Goal: Book appointment/travel/reservation

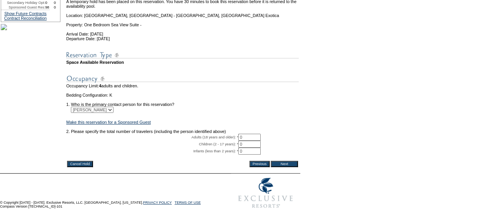
scroll to position [123, 0]
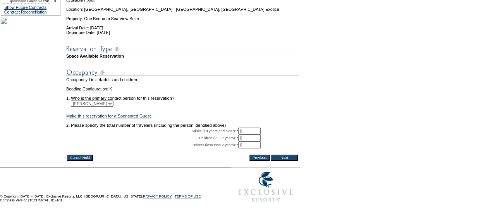
drag, startPoint x: 248, startPoint y: 134, endPoint x: 232, endPoint y: 130, distance: 16.2
click at [232, 130] on tbody "A temporary hold has been placed on this reservation. You have 30 minutes to bo…" at bounding box center [182, 66] width 232 height 175
type input "4"
click at [289, 163] on table "A temporary hold has been placed on this reservation. You have 30 minutes to bo…" at bounding box center [182, 70] width 234 height 185
click at [289, 161] on input "Next" at bounding box center [284, 158] width 27 height 6
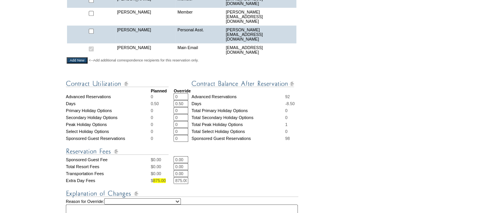
scroll to position [412, 0]
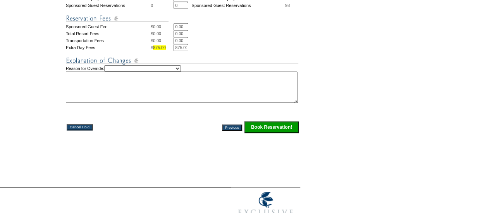
click at [270, 122] on input "Book Reservation!" at bounding box center [271, 128] width 54 height 12
